Goal: Transaction & Acquisition: Purchase product/service

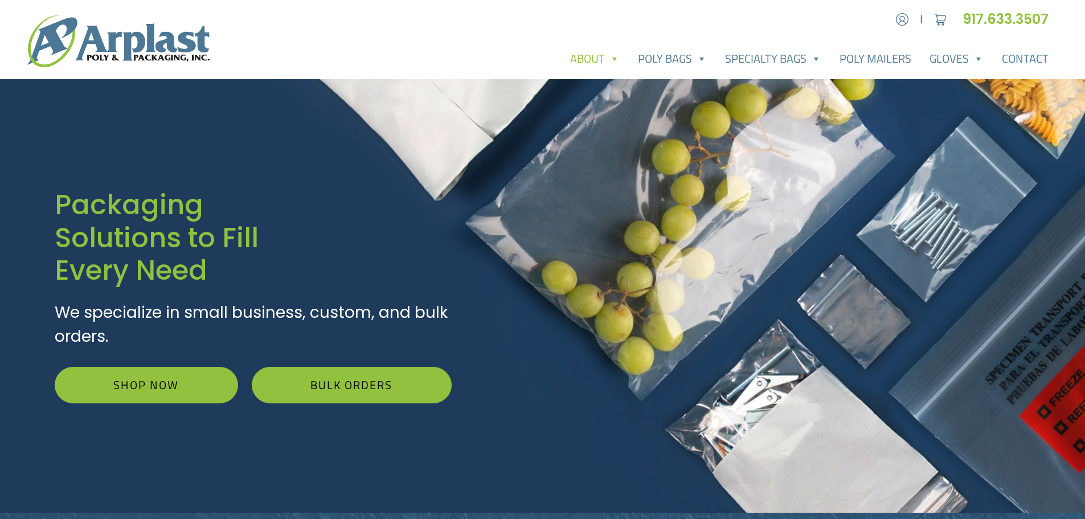
click at [617, 63] on span at bounding box center [613, 58] width 11 height 23
click at [672, 63] on link "Poly Bags" at bounding box center [672, 58] width 87 height 23
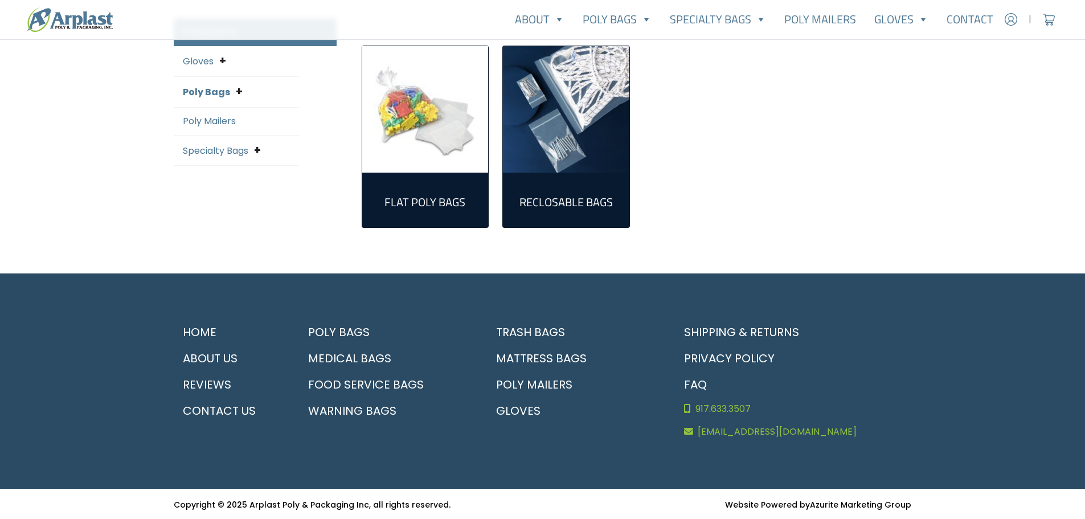
scroll to position [318, 0]
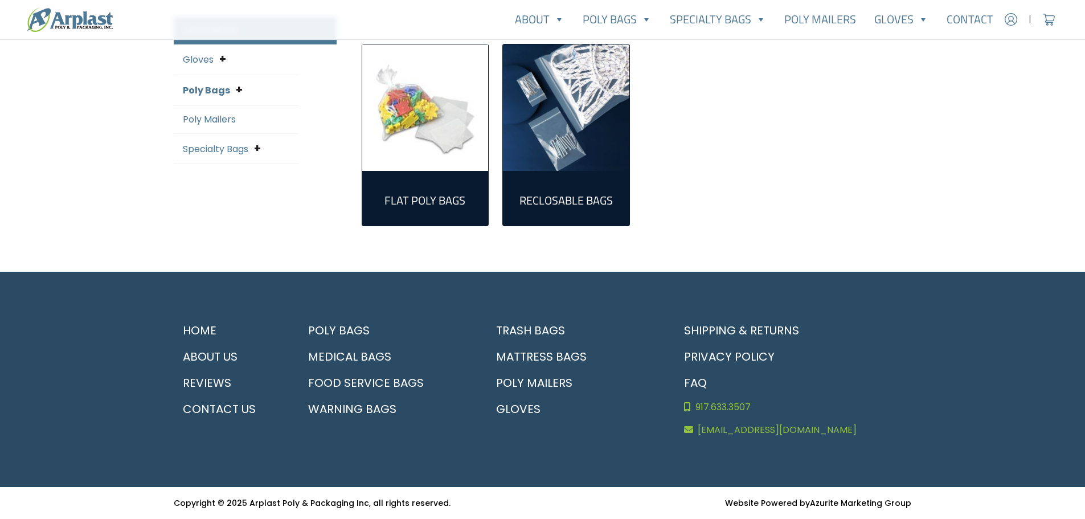
click at [743, 212] on div "Flat Poly Bags (305) Reclosable Bags (161)" at bounding box center [637, 131] width 564 height 228
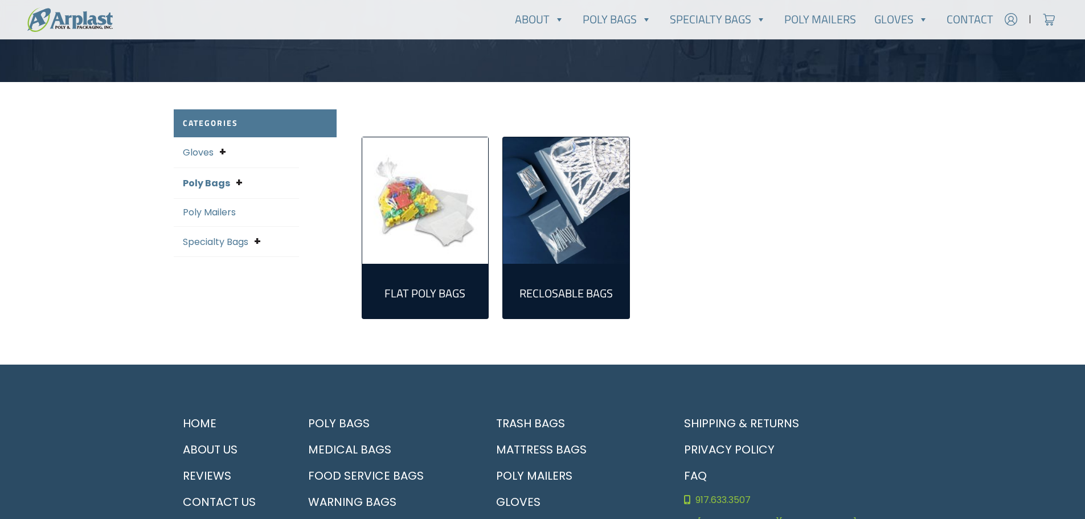
scroll to position [0, 0]
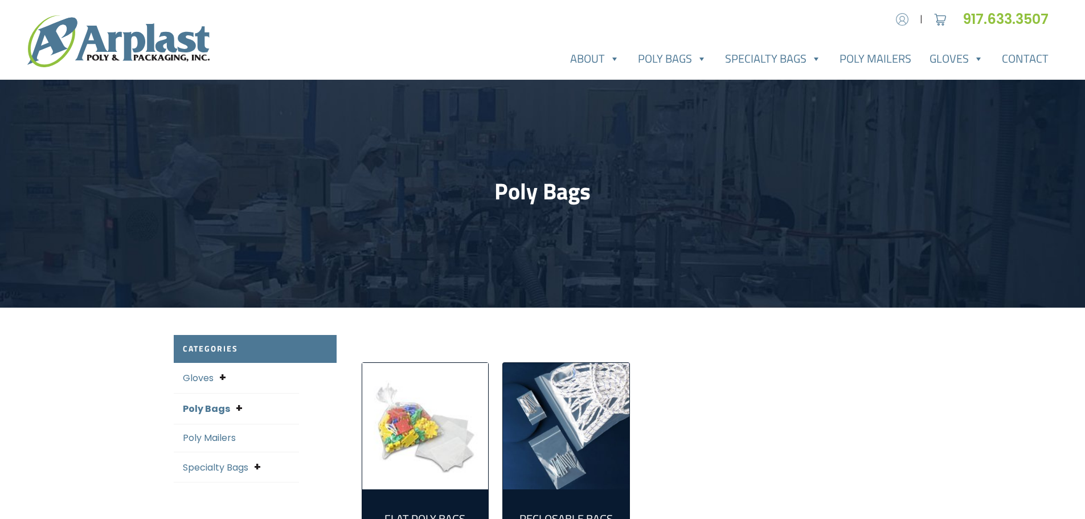
click at [906, 23] on img at bounding box center [901, 19] width 17 height 17
click at [812, 62] on span at bounding box center [815, 58] width 11 height 23
click at [805, 59] on link "Specialty Bags" at bounding box center [773, 58] width 114 height 23
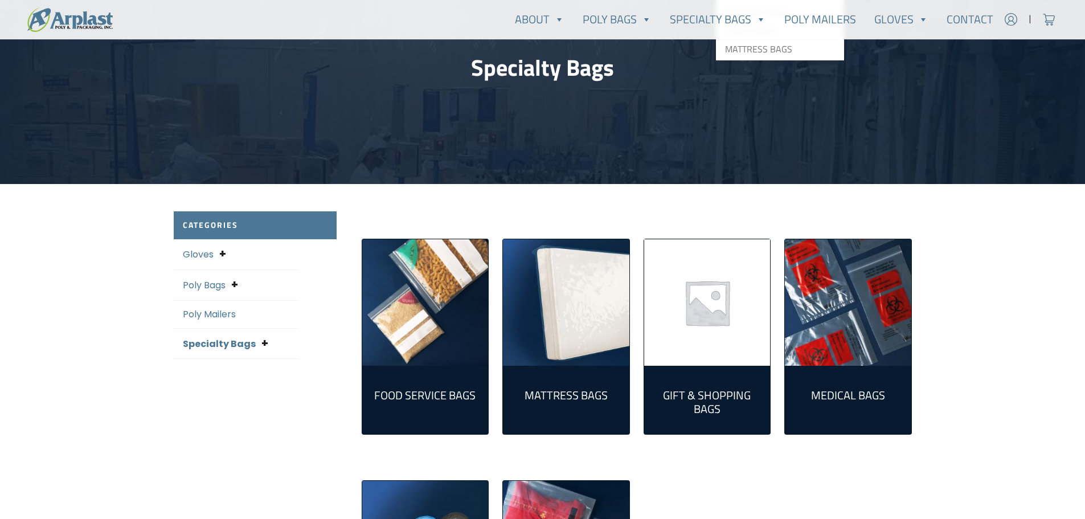
scroll to position [171, 0]
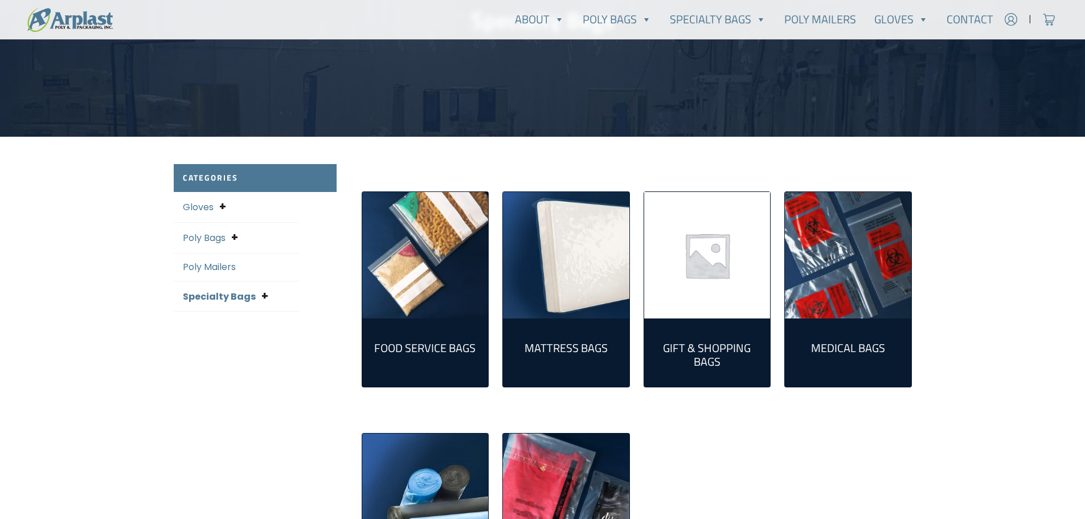
click at [876, 274] on img "Visit product category Medical Bags" at bounding box center [848, 255] width 126 height 126
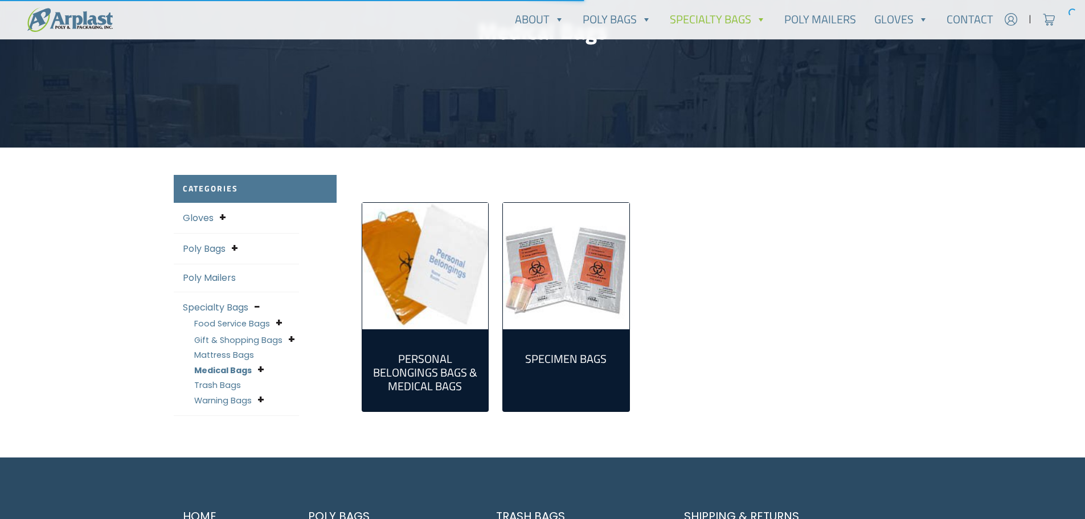
scroll to position [171, 0]
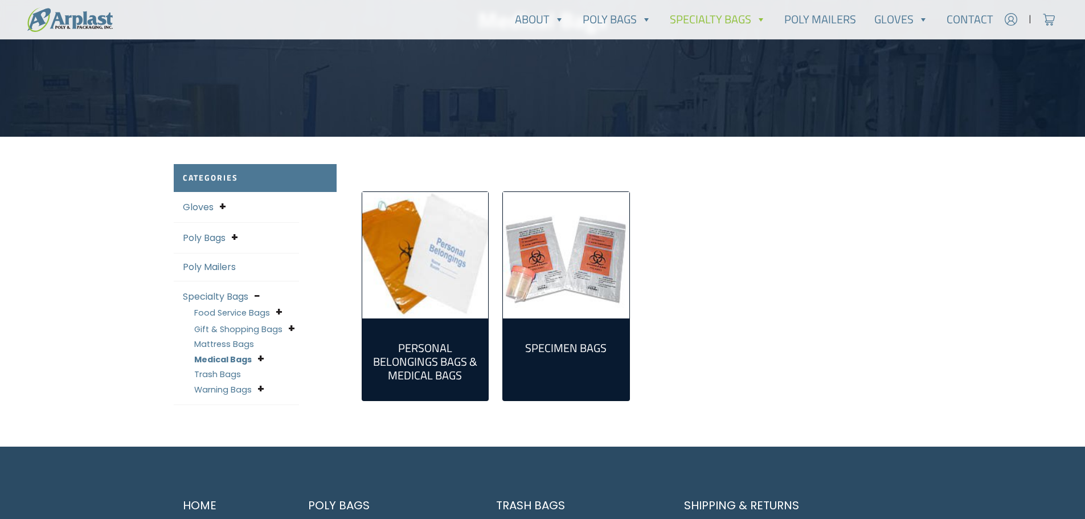
click at [619, 266] on img "Visit product category Specimen Bags" at bounding box center [566, 255] width 126 height 126
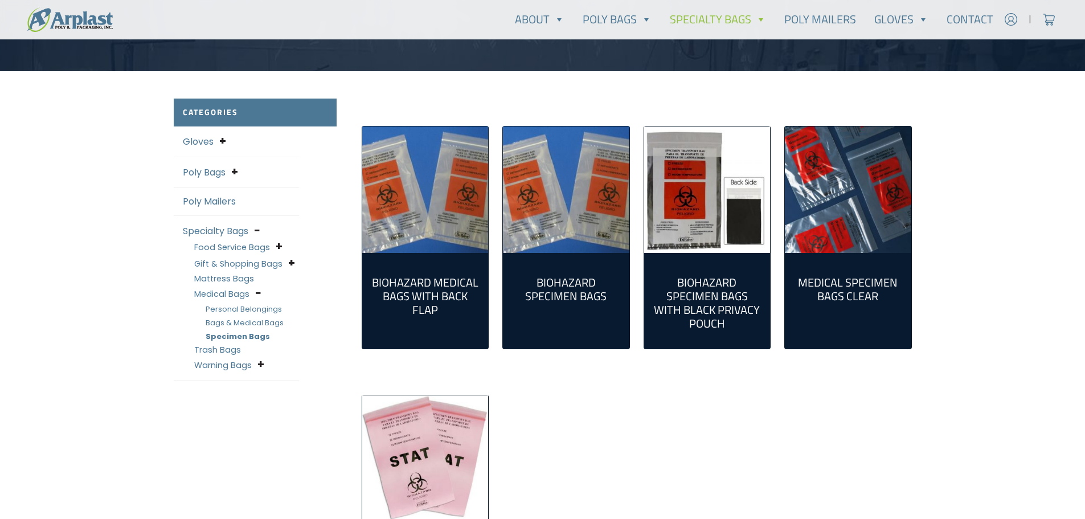
scroll to position [228, 0]
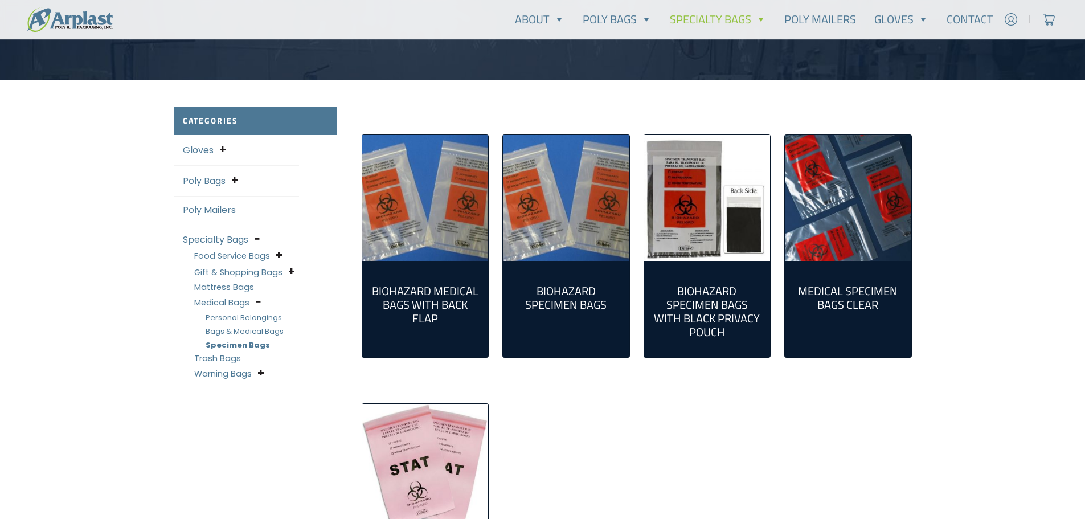
click at [562, 288] on h2 "Biohazard Specimen Bags (5)" at bounding box center [566, 297] width 108 height 27
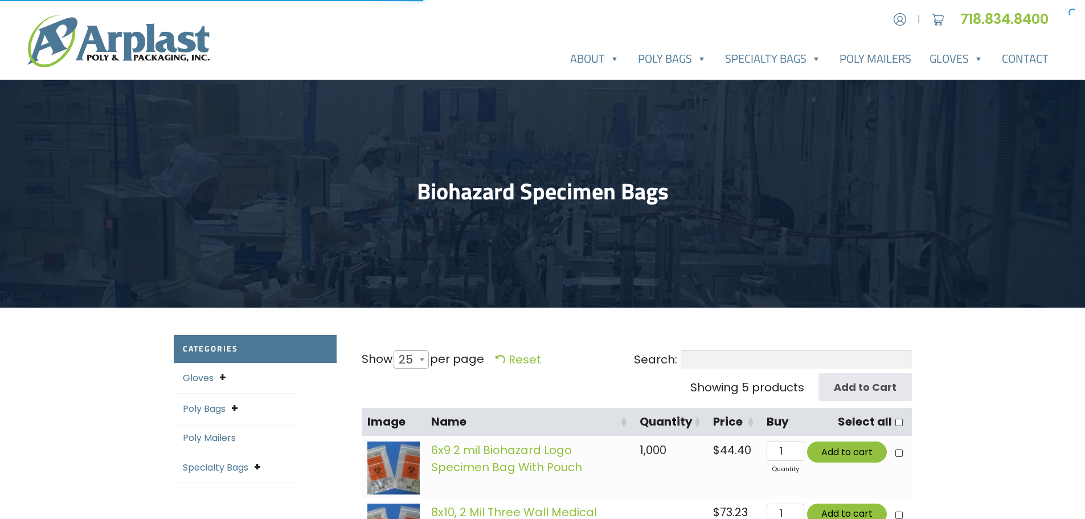
select select "25"
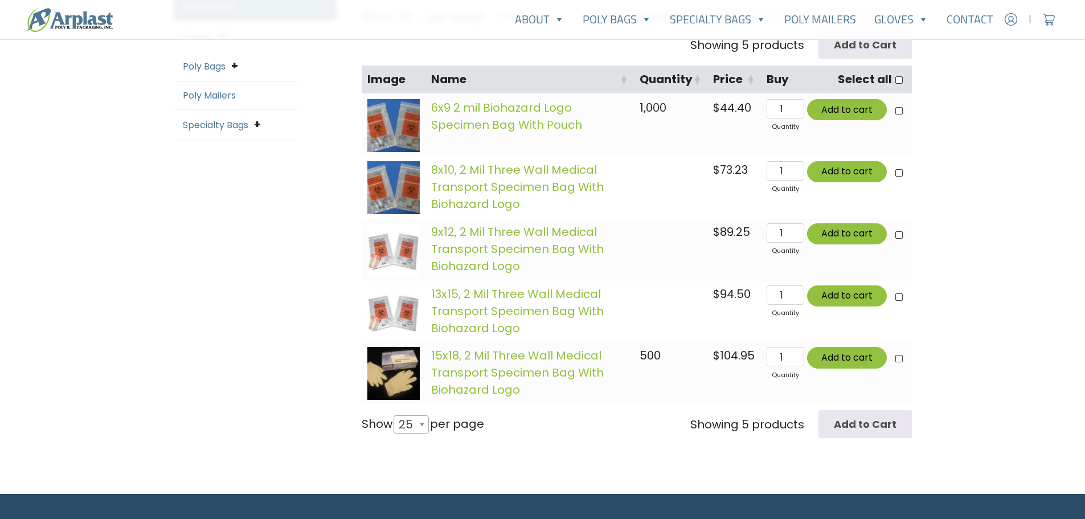
scroll to position [399, 0]
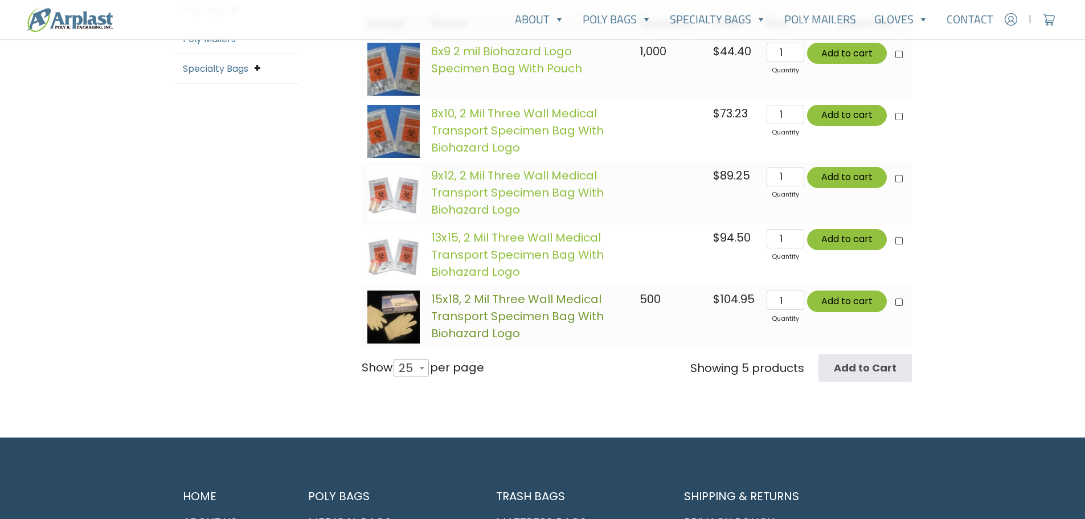
click at [504, 316] on link "15x18, 2 Mil Three Wall Medical Transport Specimen Bag With Biohazard Logo" at bounding box center [517, 316] width 173 height 50
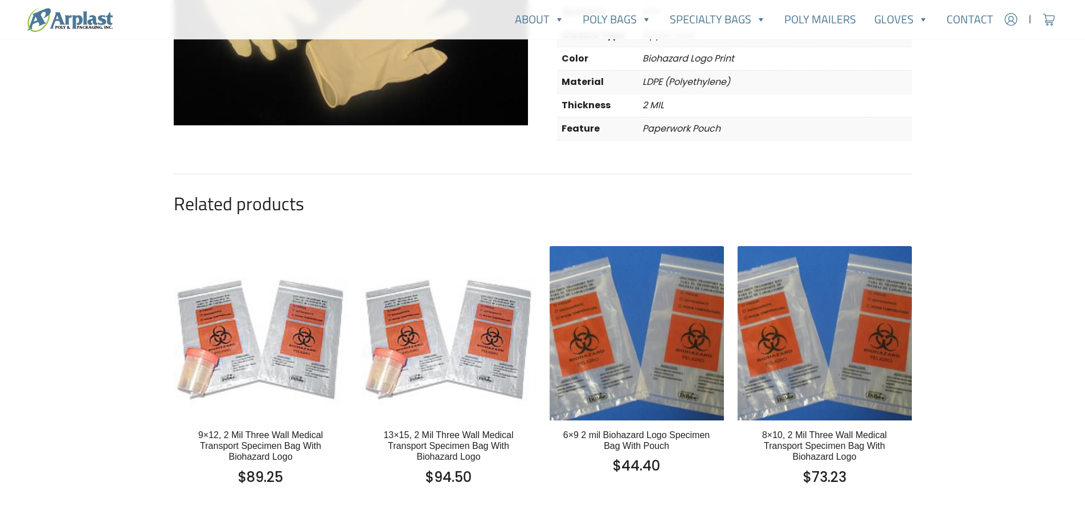
scroll to position [285, 0]
